Goal: Task Accomplishment & Management: Manage account settings

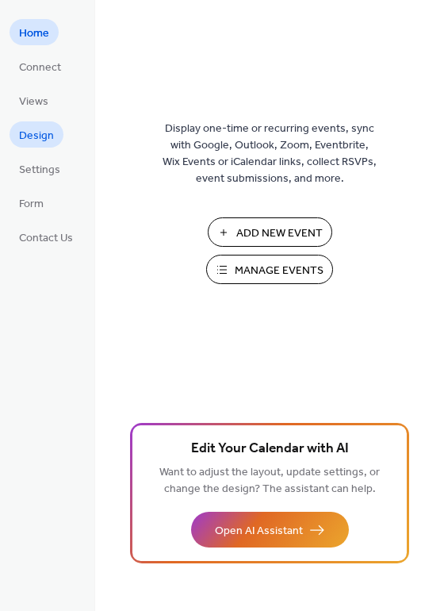
click at [34, 134] on span "Design" at bounding box center [36, 136] width 35 height 17
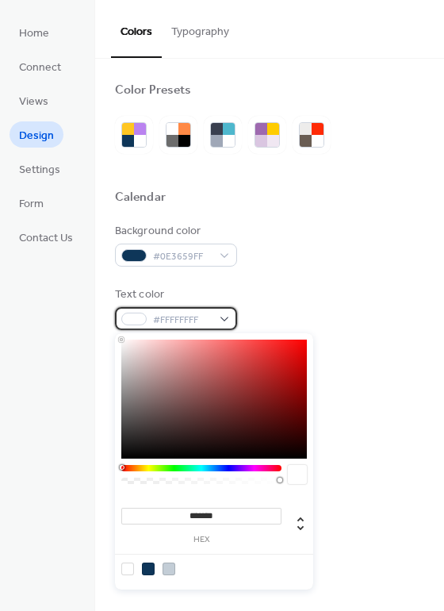
click at [216, 320] on div "#FFFFFFFF" at bounding box center [176, 318] width 122 height 23
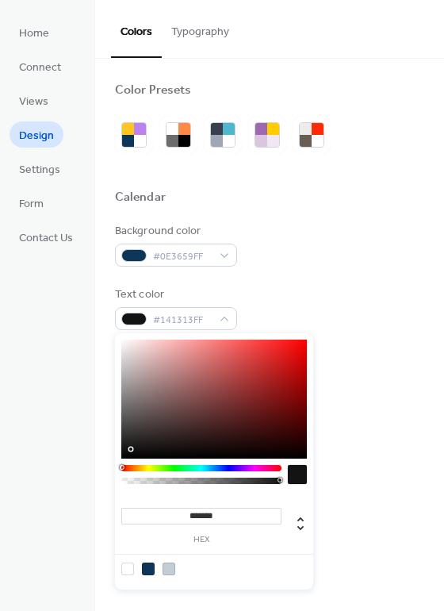
type input "*******"
drag, startPoint x: 141, startPoint y: 446, endPoint x: 83, endPoint y: 481, distance: 68.0
click at [83, 481] on body "Home Connect Views Design Settings Form Contact Us Design Colors Typography Col…" at bounding box center [222, 305] width 444 height 611
click at [291, 285] on div "Background color #0E3659FF Text color #000000FF Border color #0E3659FF Inner bo…" at bounding box center [269, 403] width 309 height 361
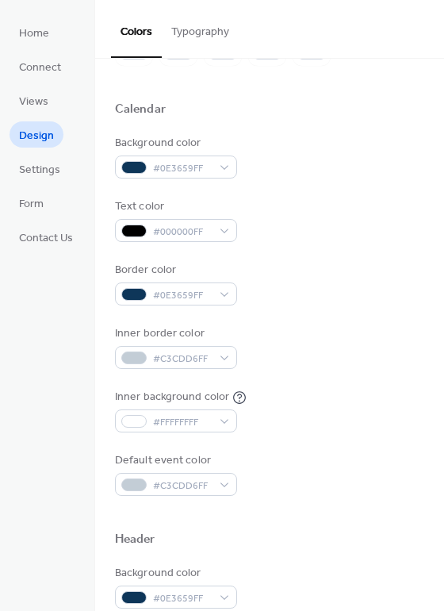
scroll to position [63, 0]
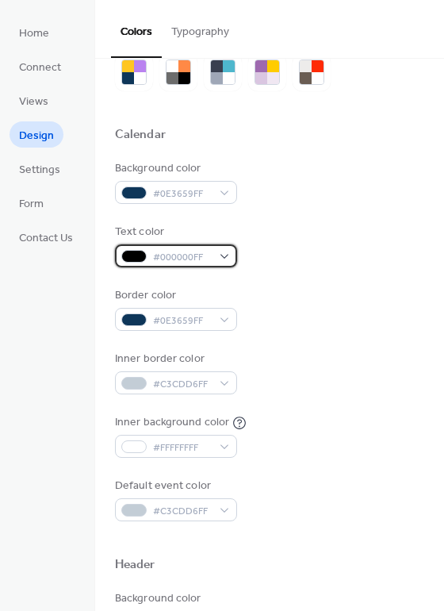
click at [138, 251] on div at bounding box center [133, 256] width 25 height 13
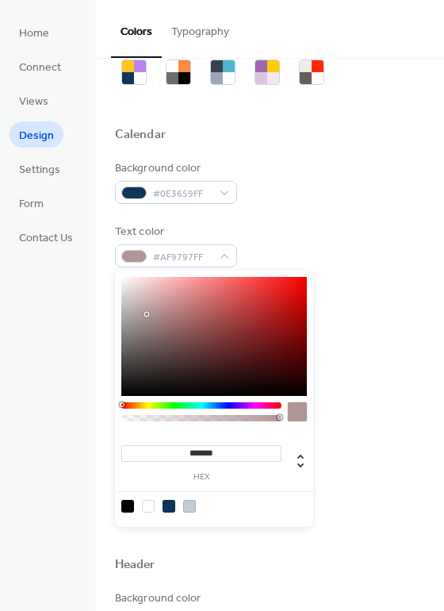
type input "*******"
drag, startPoint x: 147, startPoint y: 314, endPoint x: 91, endPoint y: 236, distance: 96.2
click at [91, 236] on body "Home Connect Views Design Settings Form Contact Us Design Colors Typography Col…" at bounding box center [222, 305] width 444 height 611
click at [288, 197] on div "Background color #0E3659FF" at bounding box center [269, 182] width 309 height 44
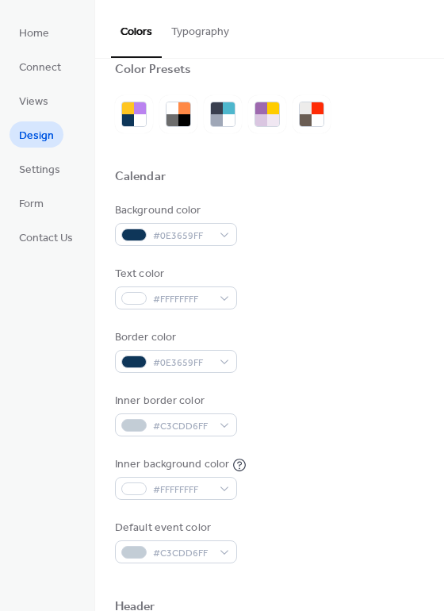
scroll to position [0, 0]
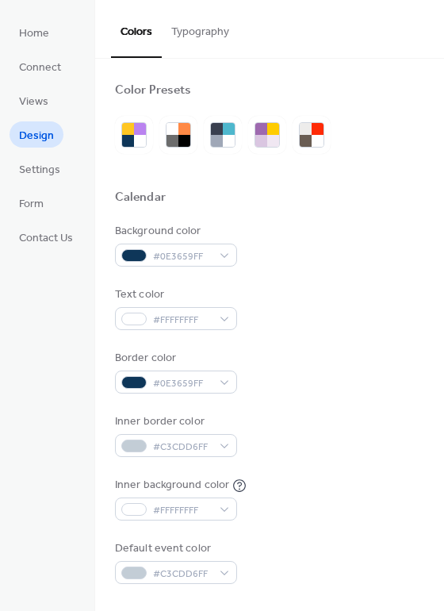
click at [199, 38] on button "Typography" at bounding box center [200, 28] width 77 height 56
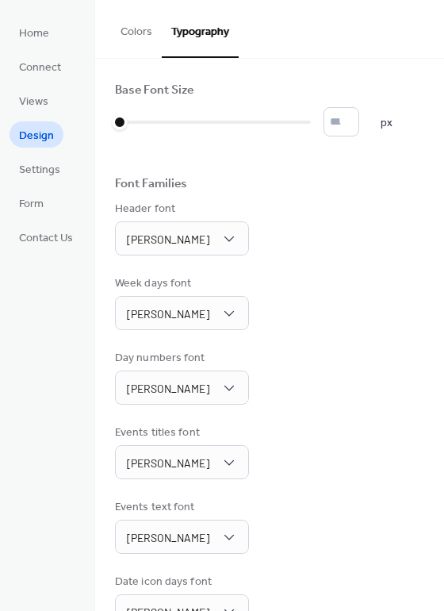
click at [130, 42] on button "Colors" at bounding box center [136, 28] width 51 height 56
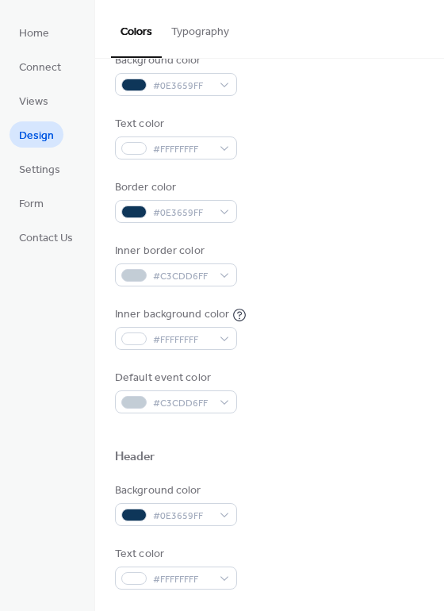
scroll to position [170, 0]
click at [40, 98] on span "Views" at bounding box center [33, 102] width 29 height 17
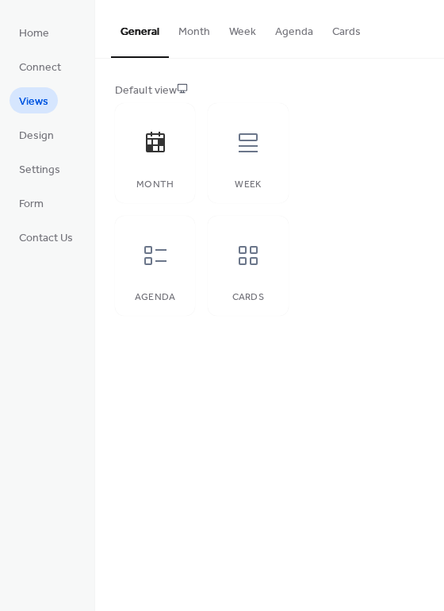
click at [194, 16] on button "Month" at bounding box center [194, 28] width 51 height 56
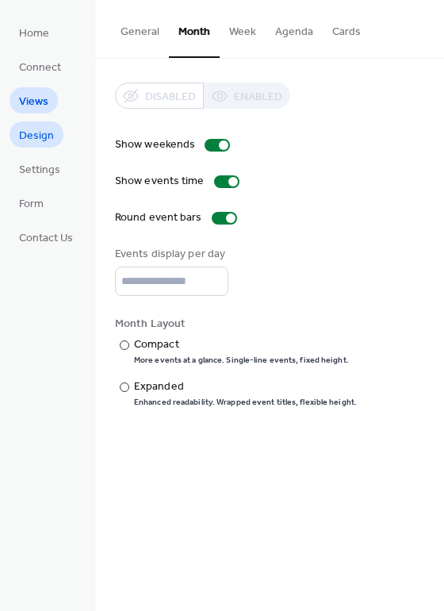
click at [40, 128] on span "Design" at bounding box center [36, 136] width 35 height 17
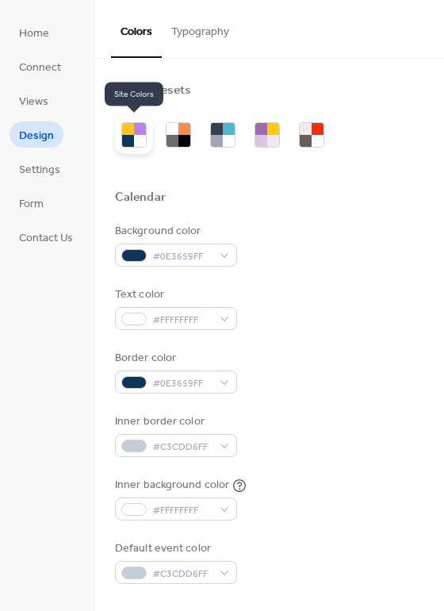
click at [129, 136] on div at bounding box center [128, 141] width 12 height 12
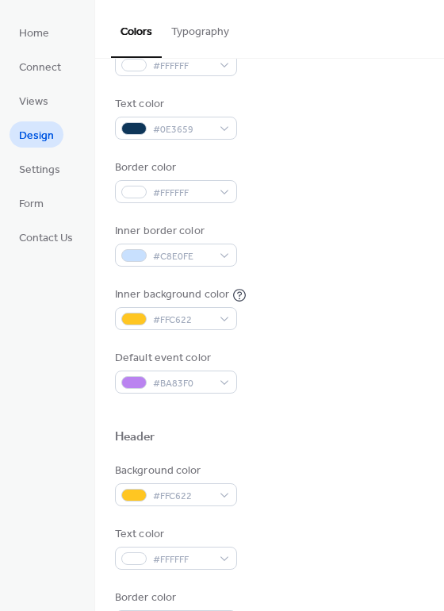
scroll to position [194, 0]
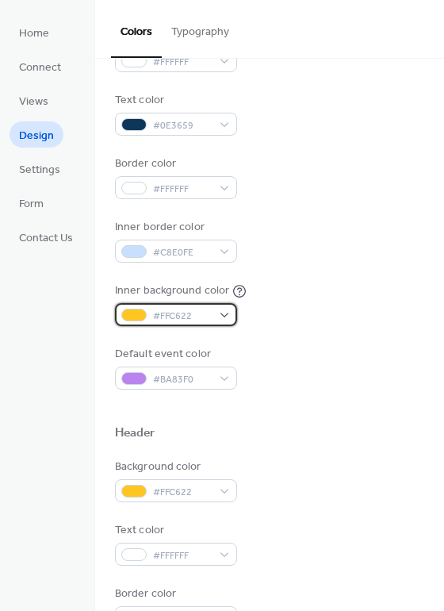
click at [141, 314] on div at bounding box center [133, 315] width 25 height 13
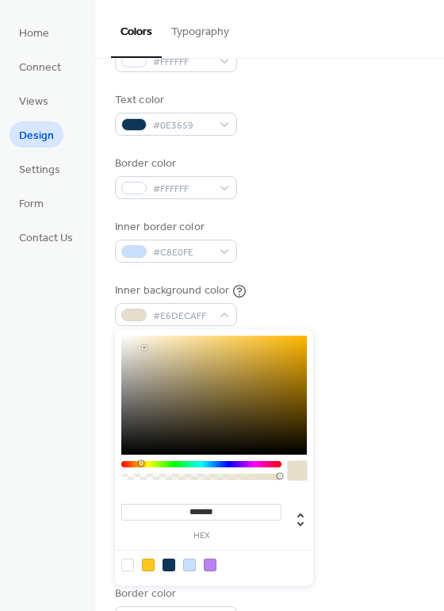
type input "*******"
drag, startPoint x: 144, startPoint y: 347, endPoint x: 88, endPoint y: 313, distance: 65.2
click at [88, 313] on body "Home Connect Views Design Settings Form Contact Us Design Colors Typography Col…" at bounding box center [222, 305] width 444 height 611
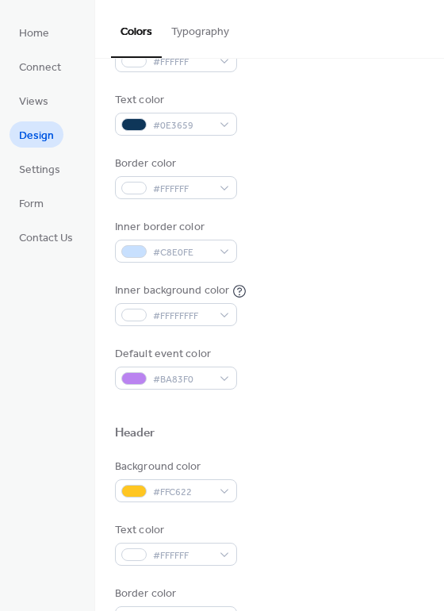
click at [286, 244] on div "Inner border color #C8E0FE" at bounding box center [269, 241] width 309 height 44
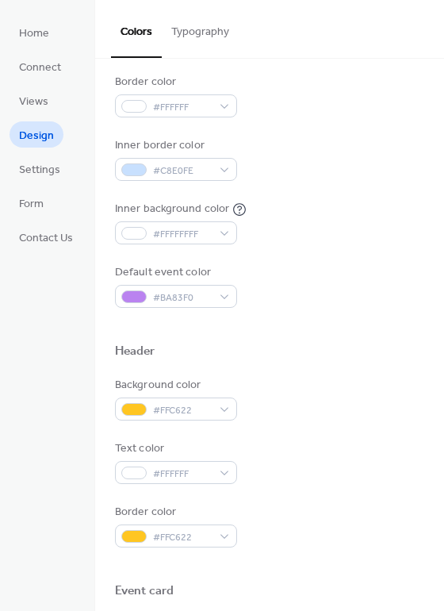
scroll to position [357, 0]
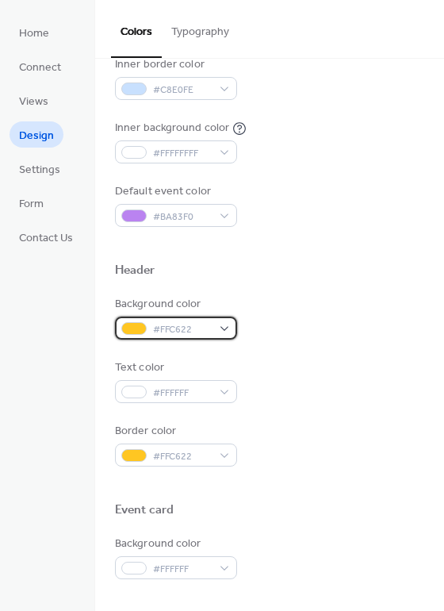
click at [140, 332] on div at bounding box center [133, 328] width 25 height 13
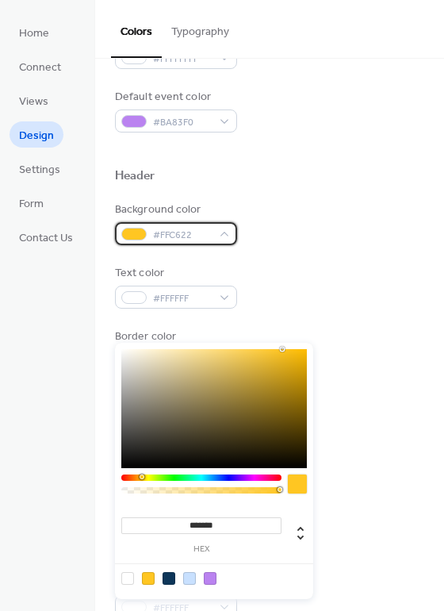
scroll to position [461, 0]
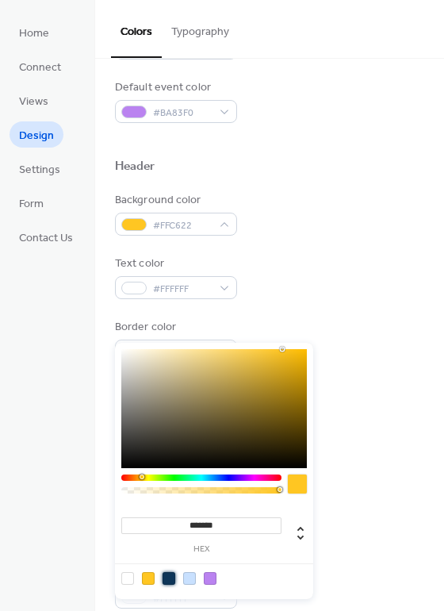
click at [170, 577] on div at bounding box center [169, 578] width 13 height 13
type input "*******"
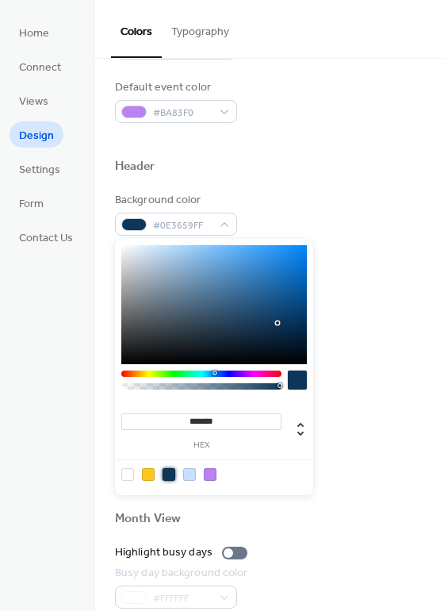
click at [280, 183] on div at bounding box center [269, 185] width 309 height 13
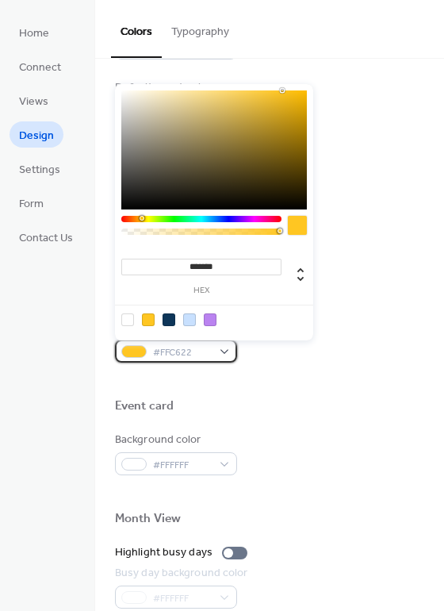
click at [136, 350] on div at bounding box center [133, 351] width 25 height 13
click at [163, 324] on span at bounding box center [169, 319] width 13 height 13
click at [163, 324] on div at bounding box center [169, 319] width 13 height 13
type input "*******"
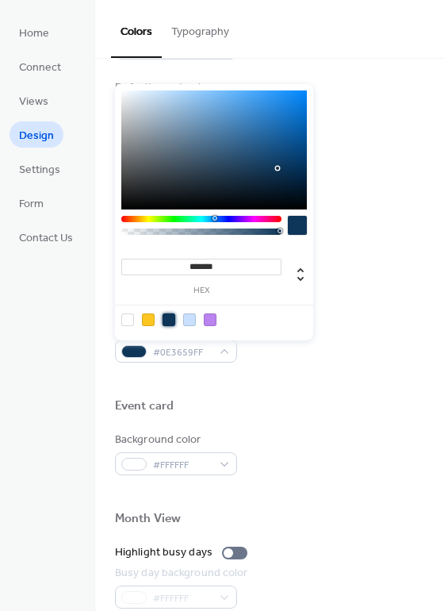
click at [283, 376] on div at bounding box center [269, 380] width 309 height 36
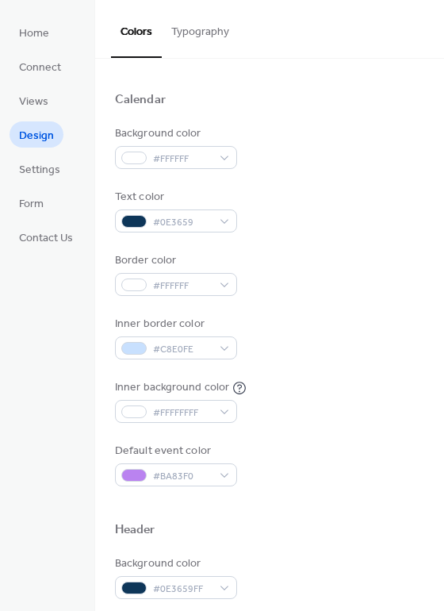
scroll to position [94, 0]
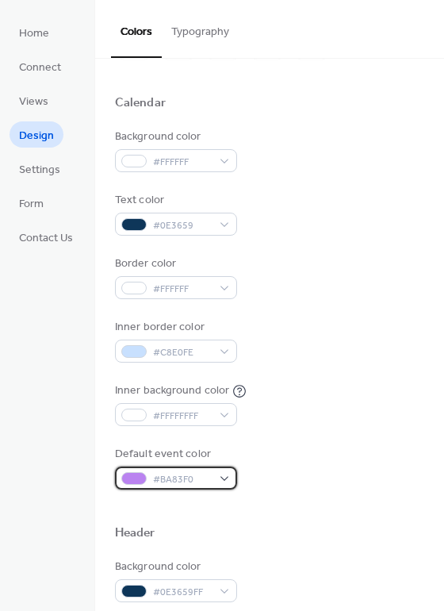
click at [141, 475] on div at bounding box center [133, 478] width 25 height 13
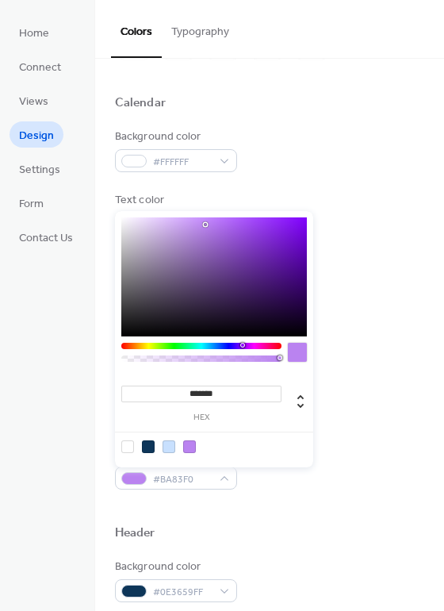
click at [170, 447] on div at bounding box center [169, 446] width 13 height 13
type input "*******"
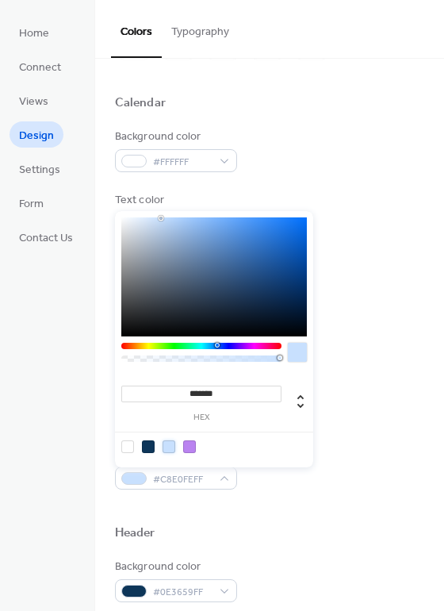
click at [269, 470] on div "Default event color #C8E0FEFF" at bounding box center [269, 468] width 309 height 44
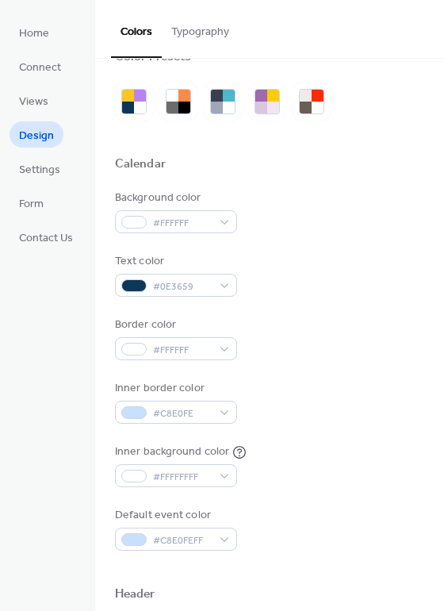
scroll to position [0, 0]
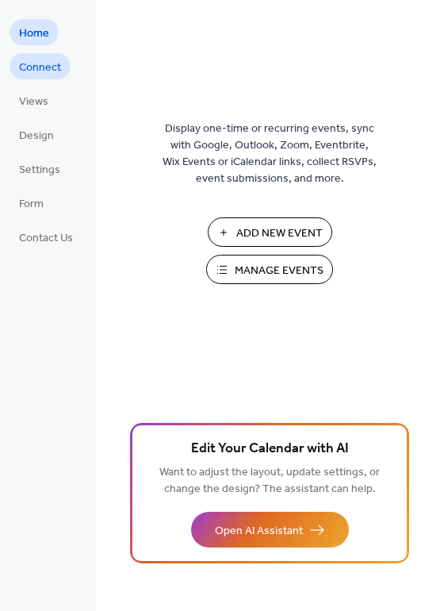
click at [42, 72] on span "Connect" at bounding box center [40, 67] width 42 height 17
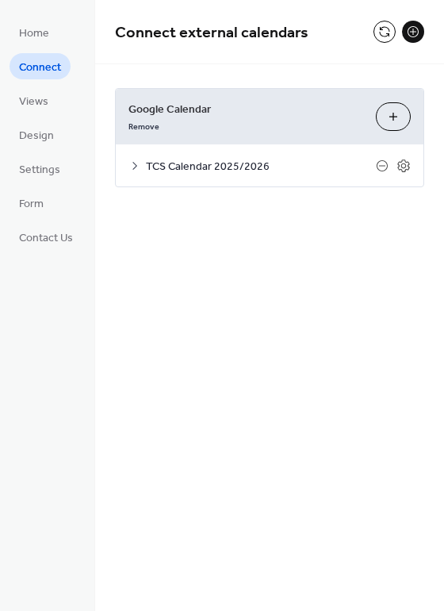
click at [137, 167] on icon at bounding box center [134, 165] width 13 height 13
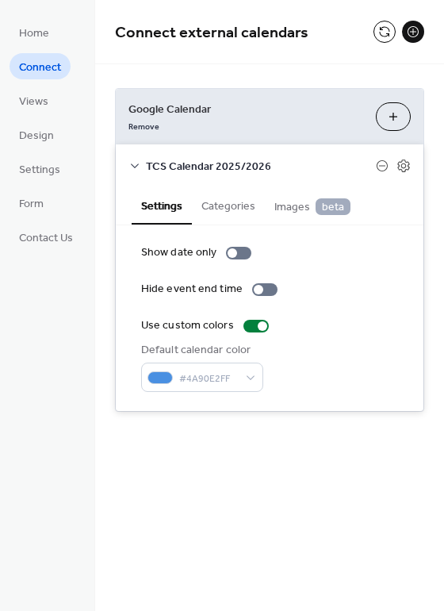
click at [221, 206] on button "Categories" at bounding box center [228, 204] width 73 height 36
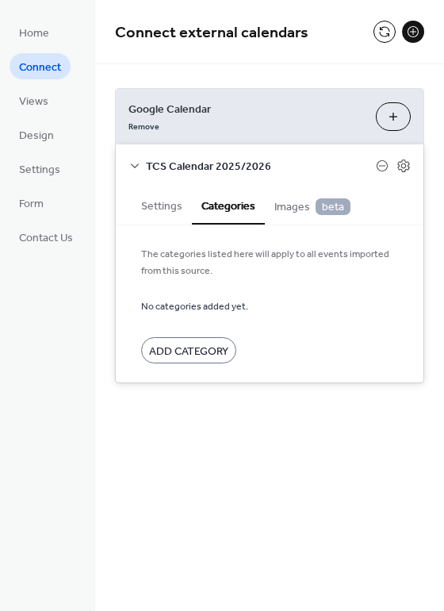
click at [285, 209] on span "Images beta" at bounding box center [312, 206] width 76 height 17
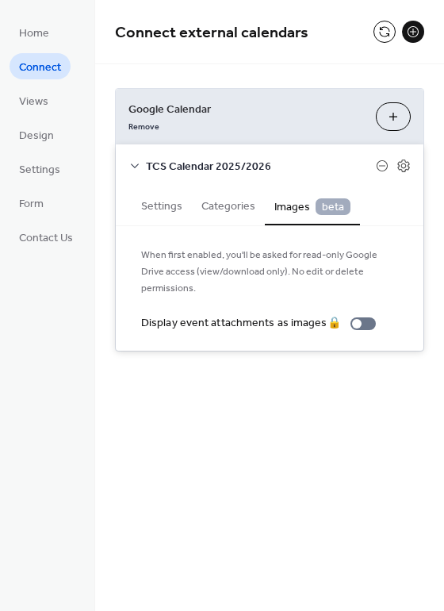
click at [151, 211] on button "Settings" at bounding box center [162, 204] width 60 height 36
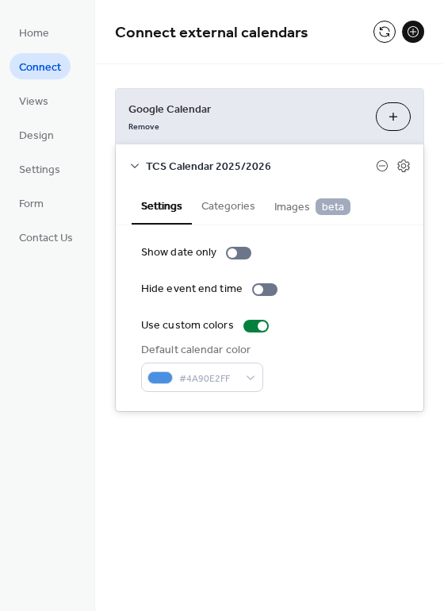
click at [321, 198] on span "beta" at bounding box center [333, 206] width 35 height 17
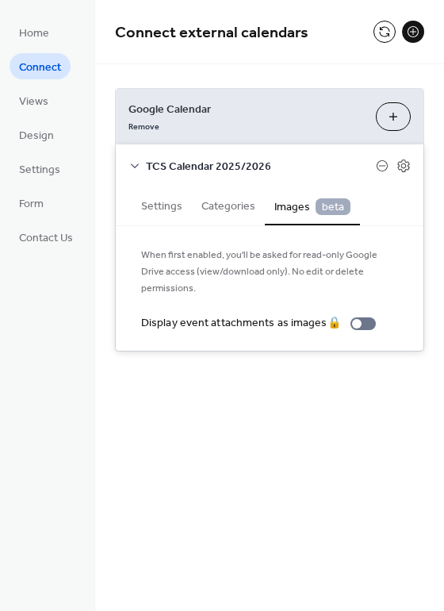
click at [144, 203] on button "Settings" at bounding box center [162, 204] width 60 height 36
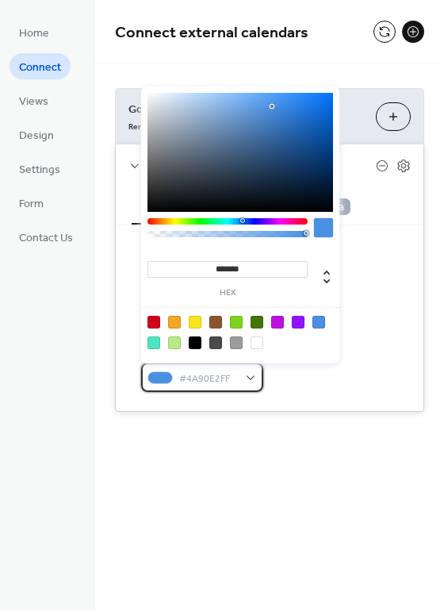
click at [242, 374] on div "#4A90E2FF" at bounding box center [202, 376] width 122 height 29
click at [300, 382] on div "Default calendar color #4A90E2FF" at bounding box center [269, 367] width 257 height 50
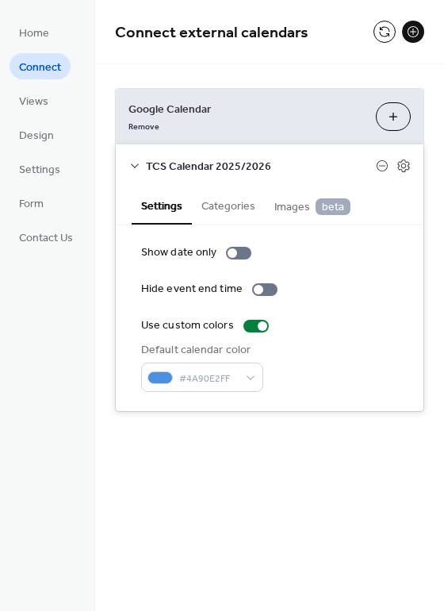
click at [214, 210] on button "Categories" at bounding box center [228, 204] width 73 height 36
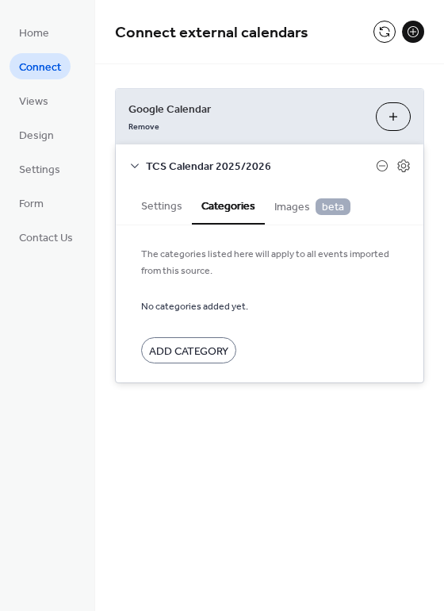
click at [173, 210] on button "Settings" at bounding box center [162, 204] width 60 height 36
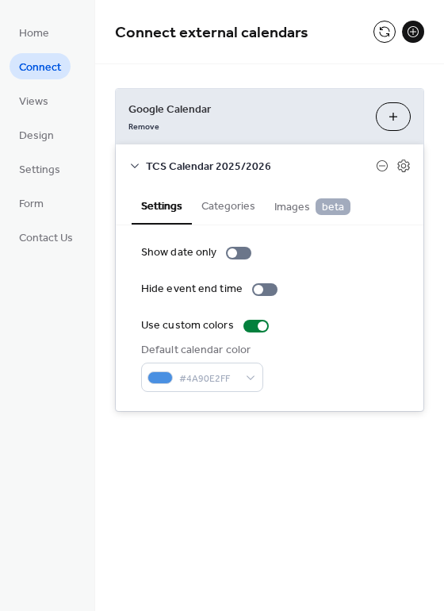
click at [140, 169] on icon at bounding box center [134, 165] width 13 height 13
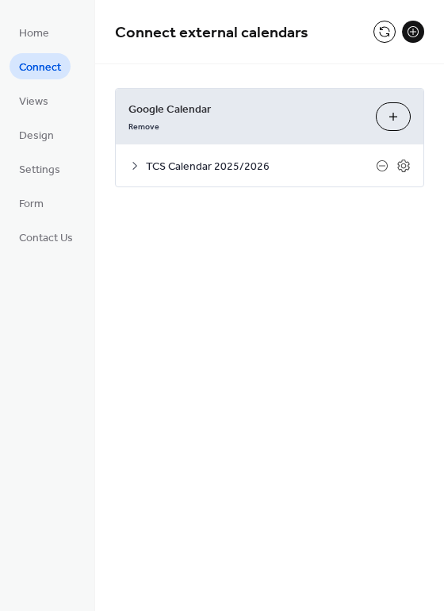
click at [205, 258] on div "Connect external calendars Google Calendar Remove Choose Calendars TCS Calendar…" at bounding box center [269, 305] width 349 height 611
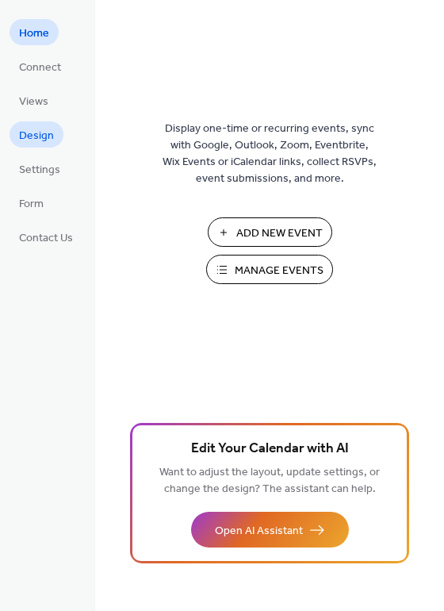
click at [40, 132] on span "Design" at bounding box center [36, 136] width 35 height 17
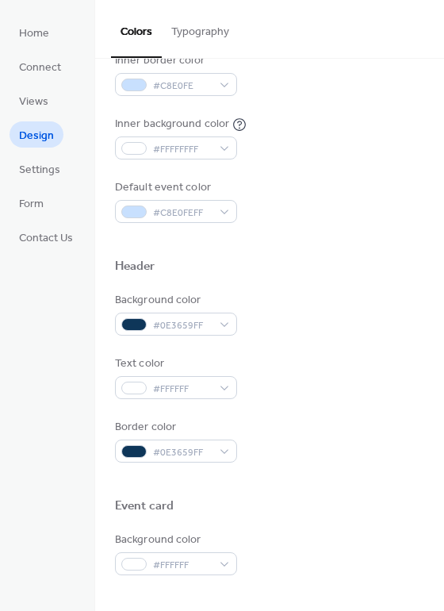
scroll to position [376, 0]
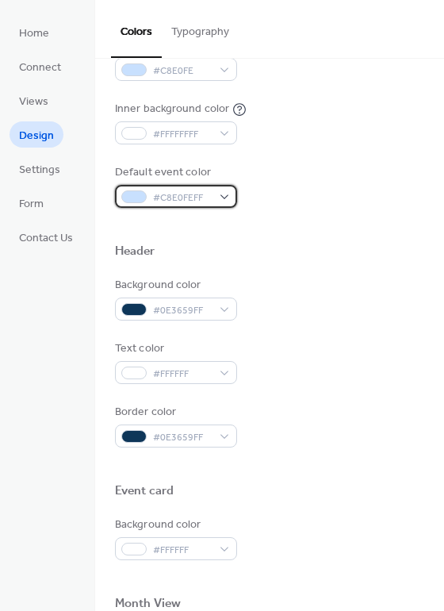
click at [197, 192] on span "#C8E0FEFF" at bounding box center [182, 198] width 59 height 17
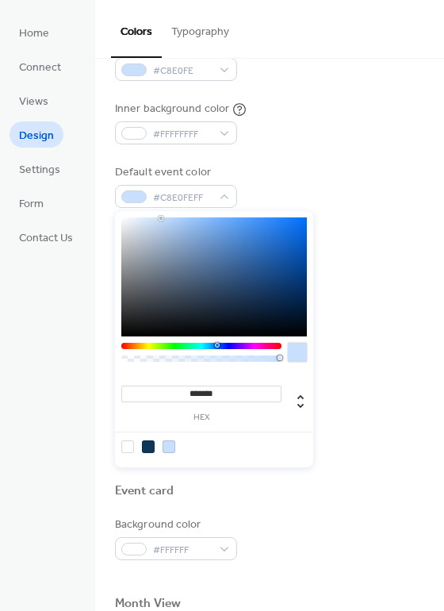
click at [297, 343] on div at bounding box center [297, 352] width 19 height 19
type input "*******"
drag, startPoint x: 197, startPoint y: 223, endPoint x: 220, endPoint y: 221, distance: 22.3
click at [220, 221] on div at bounding box center [214, 276] width 186 height 119
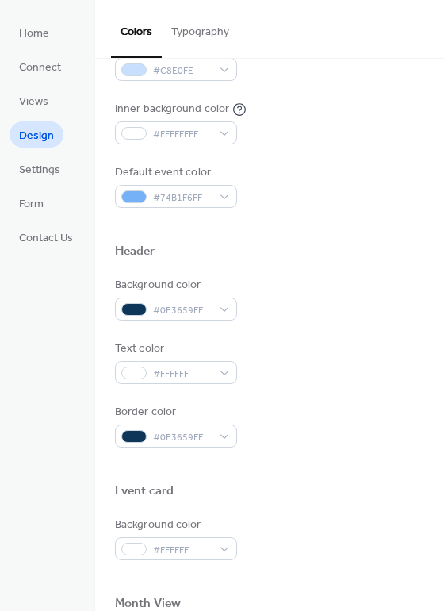
click at [292, 151] on div "Background color #FFFFFF Text color #0E3659 Border color #FFFFFF Inner border c…" at bounding box center [269, 27] width 309 height 361
click at [245, 258] on div "Header" at bounding box center [269, 253] width 309 height 21
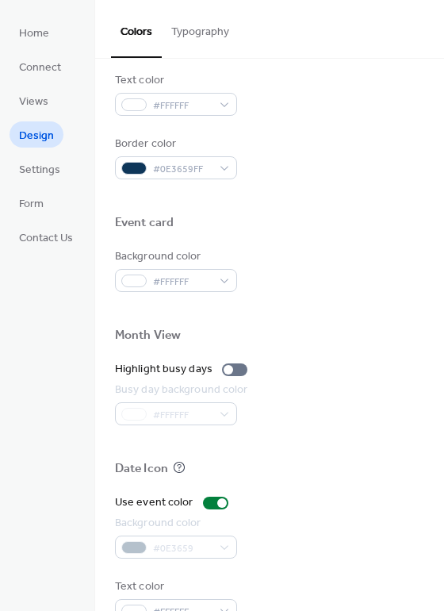
scroll to position [679, 0]
